Goal: Navigation & Orientation: Find specific page/section

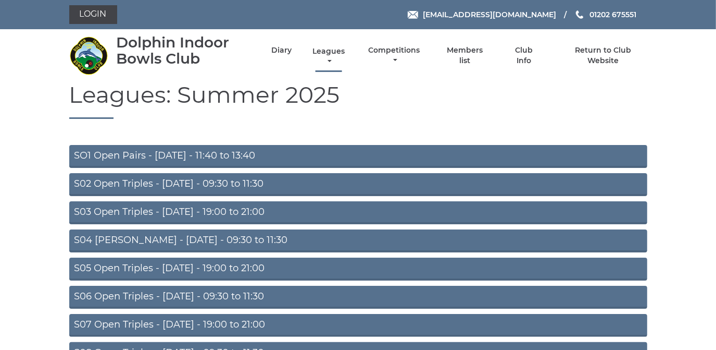
click at [326, 52] on link "Leagues" at bounding box center [329, 56] width 38 height 20
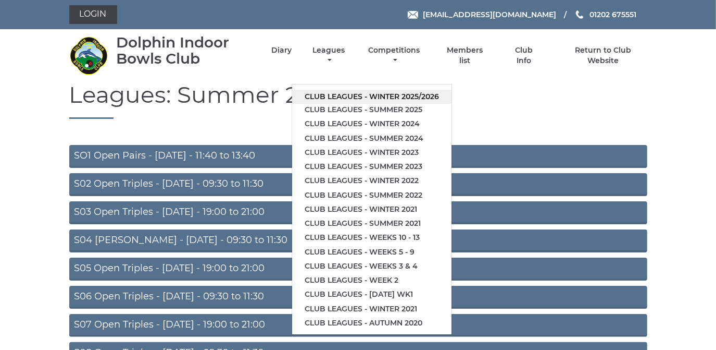
click at [328, 96] on link "Club leagues - Winter 2025/2026" at bounding box center [371, 97] width 159 height 14
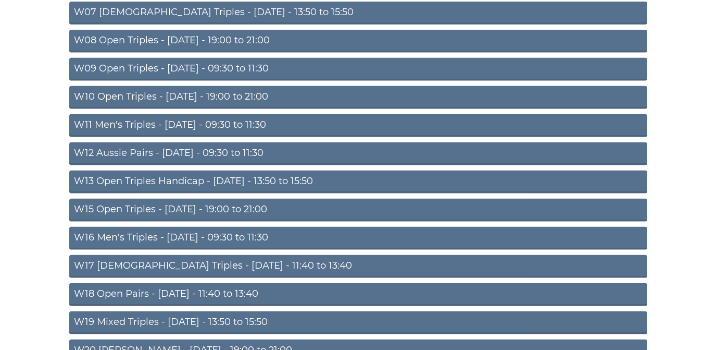
scroll to position [189, 0]
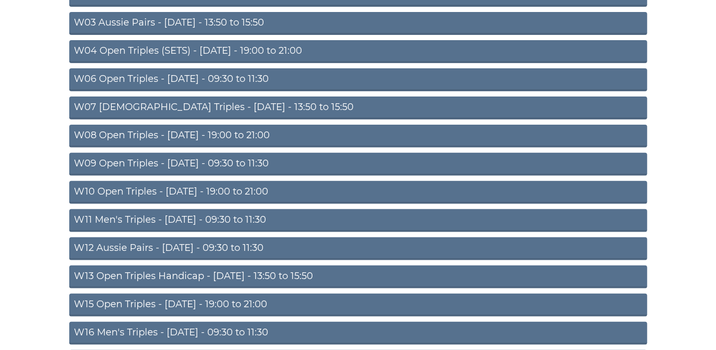
click at [249, 156] on link "W09 Open Triples - [DATE] - 09:30 to 11:30" at bounding box center [358, 164] width 578 height 23
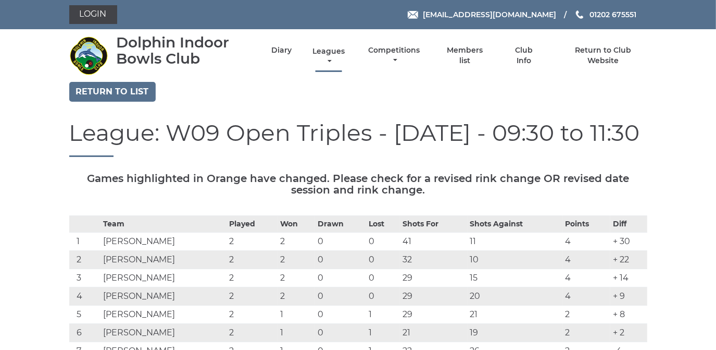
click at [327, 53] on link "Leagues" at bounding box center [329, 56] width 38 height 20
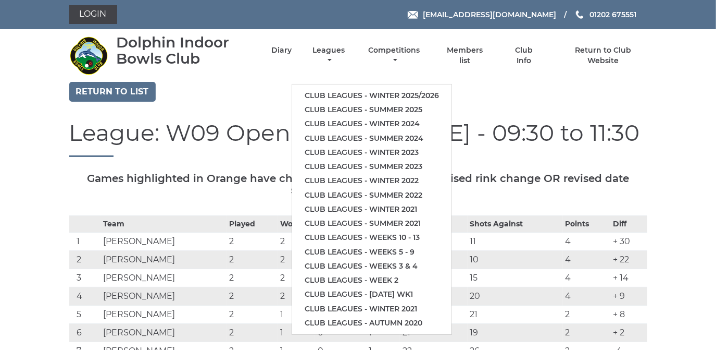
click at [260, 96] on div "Return to list" at bounding box center [358, 93] width 594 height 22
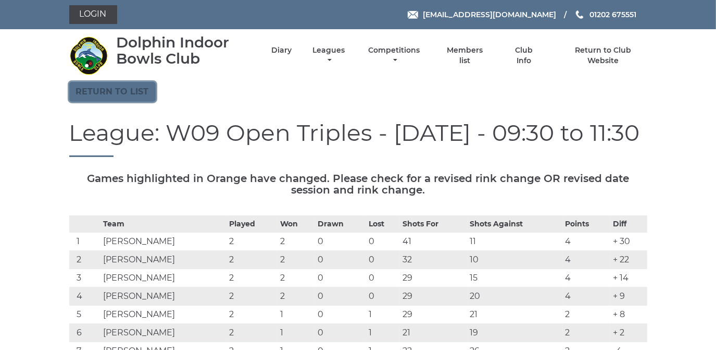
click at [134, 88] on link "Return to list" at bounding box center [112, 92] width 86 height 20
